Goal: Obtain resource: Download file/media

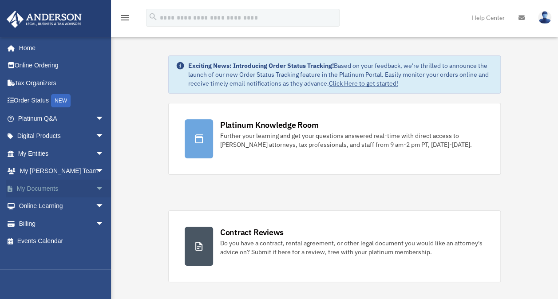
click at [95, 190] on span "arrow_drop_down" at bounding box center [104, 189] width 18 height 18
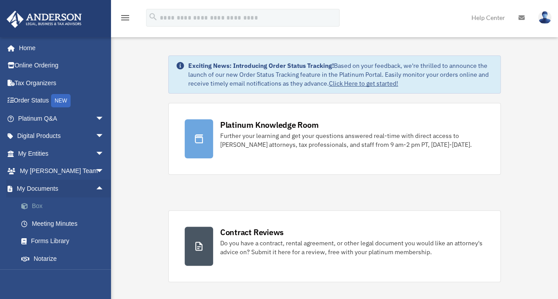
click at [56, 203] on link "Box" at bounding box center [64, 207] width 105 height 18
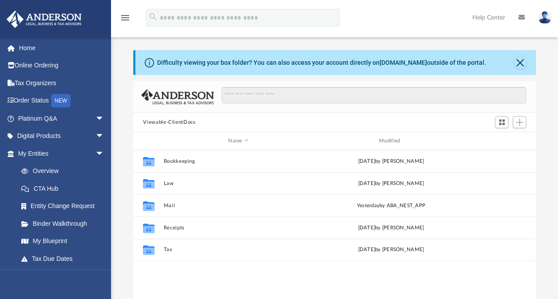
scroll to position [195, 395]
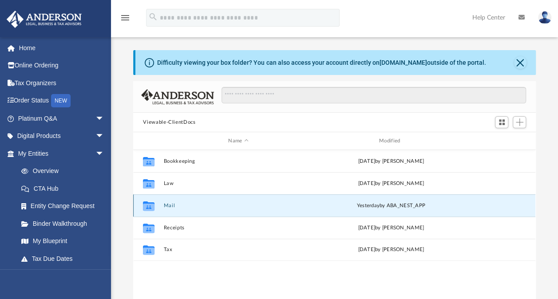
click at [171, 206] on button "Mail" at bounding box center [238, 206] width 149 height 6
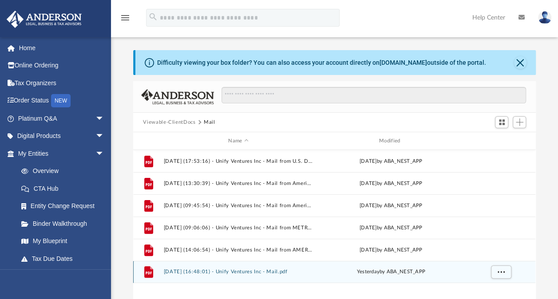
click at [275, 272] on button "[DATE] (16:48:01) - Unify Ventures Inc - Mail.pdf" at bounding box center [238, 272] width 149 height 6
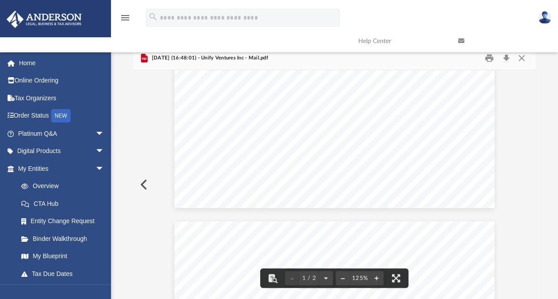
scroll to position [0, 0]
click at [527, 59] on button "Close" at bounding box center [522, 59] width 16 height 14
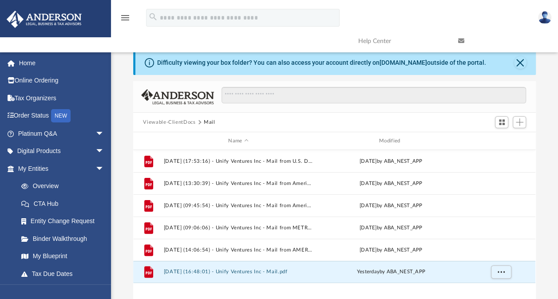
click at [551, 16] on img at bounding box center [544, 17] width 13 height 13
click at [373, 81] on link "Logout" at bounding box center [400, 77] width 89 height 18
